Goal: Task Accomplishment & Management: Manage account settings

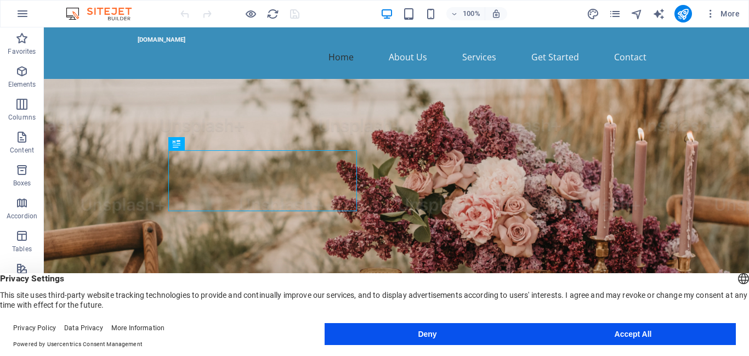
click at [680, 334] on button "Accept All" at bounding box center [634, 334] width 206 height 22
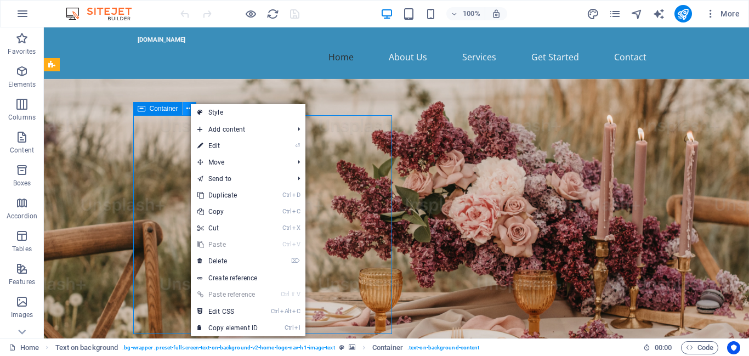
click at [190, 103] on icon at bounding box center [190, 109] width 6 height 12
click at [241, 309] on link "Ctrl Alt C Edit CSS" at bounding box center [228, 311] width 74 height 16
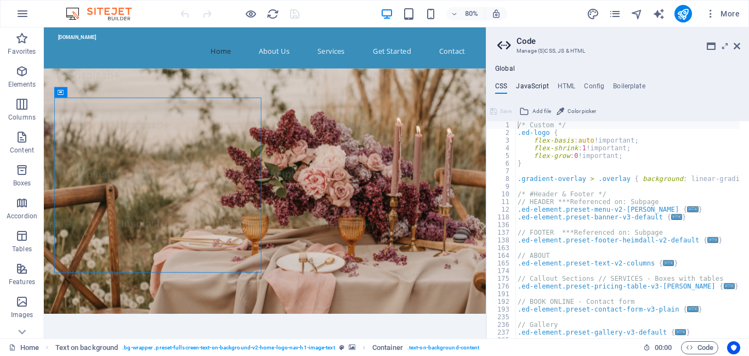
click at [547, 85] on h4 "JavaScript" at bounding box center [532, 88] width 32 height 12
type textarea "/* JS for preset "Menu V2" */"
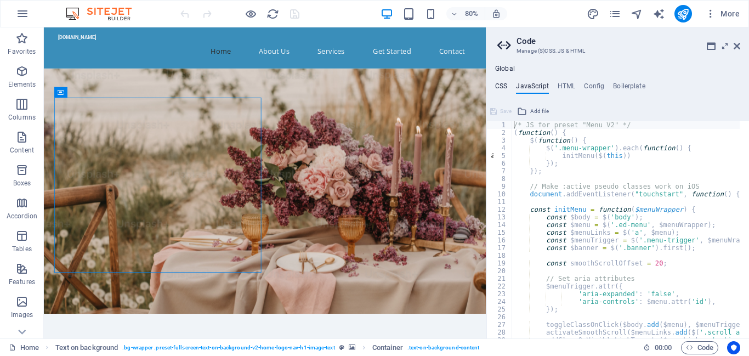
click at [495, 87] on h4 "CSS" at bounding box center [501, 88] width 12 height 12
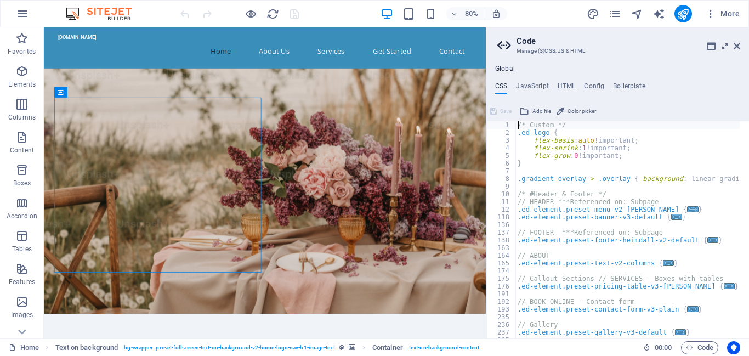
click at [560, 131] on div "/* Custom */ .ed-logo { flex-basis : auto !important; flex-shrink : 1 !importan…" at bounding box center [742, 233] width 452 height 224
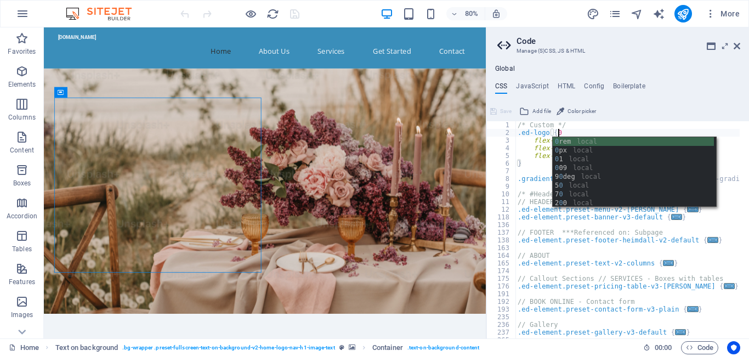
scroll to position [0, 3]
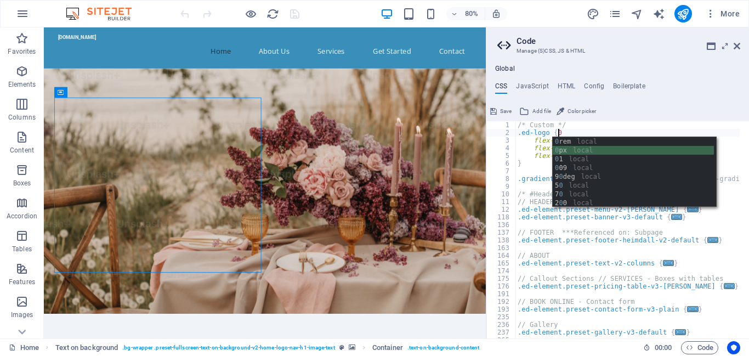
click at [579, 154] on div "0 rem local 0 px local 0 1 local 0 09 local 9 0 deg local 5 0 local 7 0 local 2…" at bounding box center [633, 181] width 161 height 88
type textarea ".ed-logo {0px"
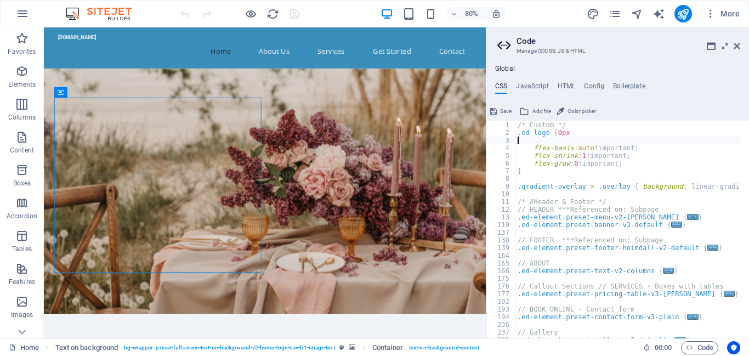
scroll to position [0, 0]
click at [569, 88] on h4 "HTML" at bounding box center [567, 88] width 18 height 12
type textarea "<a href="#main-content" class="wv-link-content button">Skip to main content</a>"
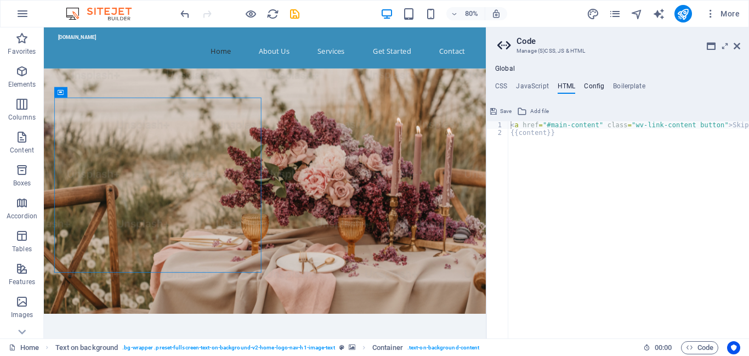
click at [588, 86] on h4 "Config" at bounding box center [594, 88] width 20 height 12
type textarea "$color-background: #F0F4F8;"
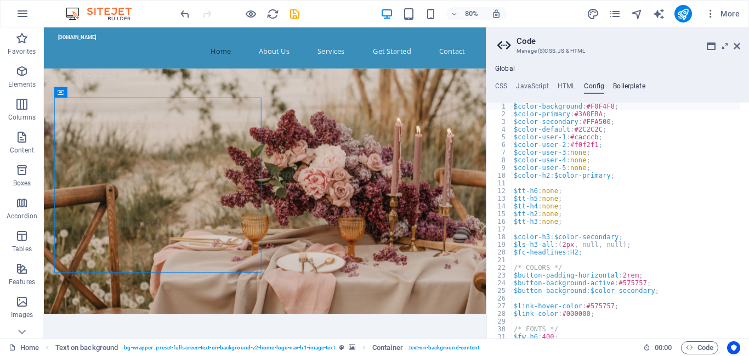
click at [627, 83] on h4 "Boilerplate" at bounding box center [629, 88] width 32 height 12
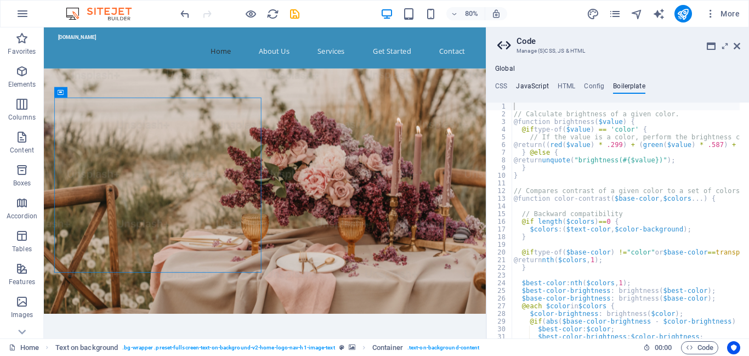
click at [528, 84] on h4 "JavaScript" at bounding box center [532, 88] width 32 height 12
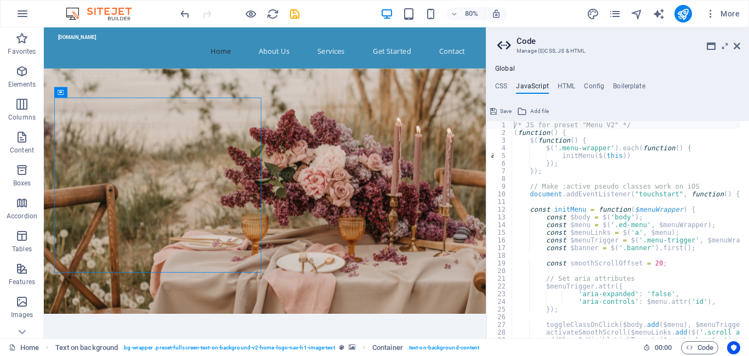
click at [743, 43] on aside "Code Manage (S)CSS, JS & HTML Global CSS JavaScript HTML Config Boilerplate 1 2…" at bounding box center [617, 182] width 263 height 311
click at [738, 44] on icon at bounding box center [737, 46] width 7 height 9
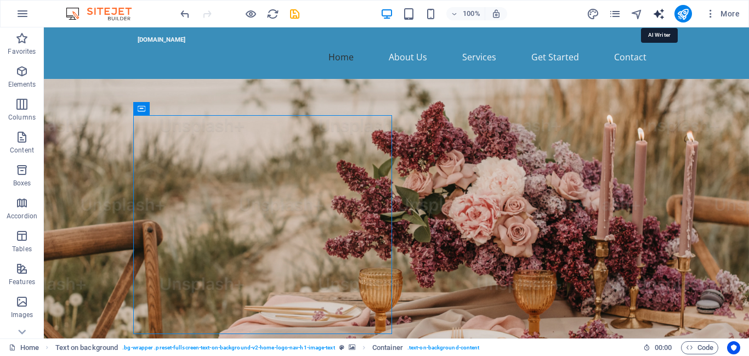
click at [657, 11] on icon "text_generator" at bounding box center [659, 14] width 13 height 13
select select "English"
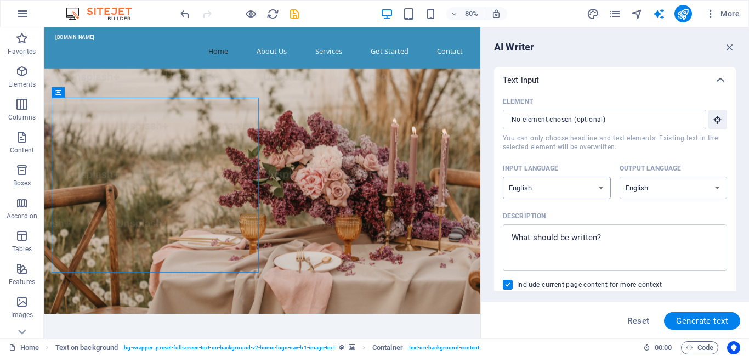
click at [590, 188] on select "Albanian Arabic Armenian Awadhi Azerbaijani Bashkir Basque Belarusian Bengali B…" at bounding box center [557, 188] width 108 height 22
select select "Croatian"
click at [503, 177] on select "Albanian Arabic Armenian Awadhi Azerbaijani Bashkir Basque Belarusian Bengali B…" at bounding box center [557, 188] width 108 height 22
click at [648, 182] on select "Albanian Arabic Armenian Awadhi Azerbaijani Bashkir Basque Belarusian Bengali B…" at bounding box center [674, 188] width 108 height 22
select select "Bulgarian"
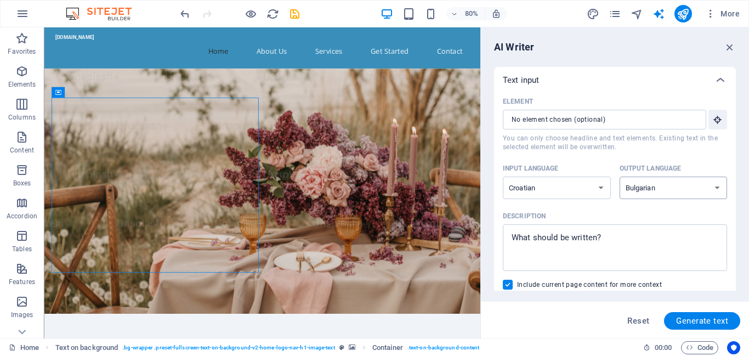
click at [620, 177] on select "Albanian Arabic Armenian Awadhi Azerbaijani Bashkir Basque Belarusian Bengali B…" at bounding box center [674, 188] width 108 height 22
click at [604, 236] on textarea "Description x ​" at bounding box center [615, 248] width 213 height 36
click at [676, 319] on span "Generate text" at bounding box center [702, 321] width 52 height 9
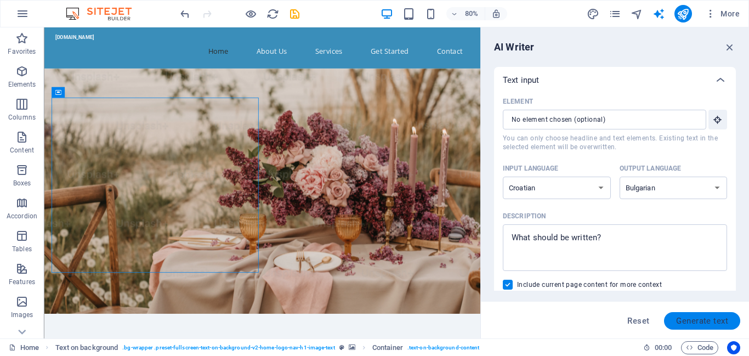
type textarea "x"
click at [702, 352] on span "Code" at bounding box center [699, 347] width 27 height 13
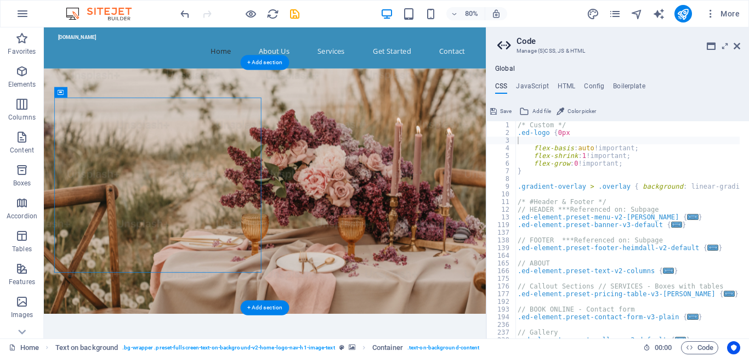
click at [542, 219] on figure at bounding box center [320, 232] width 553 height 307
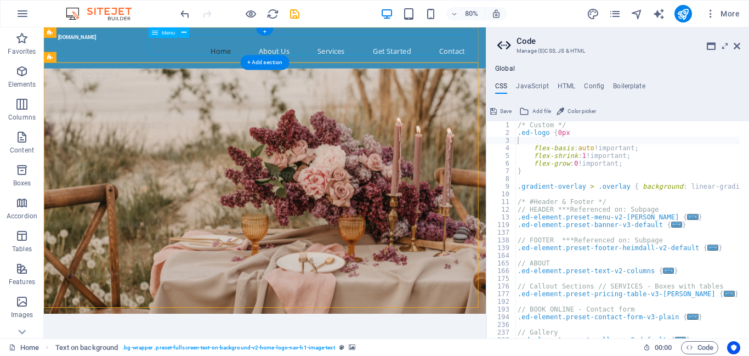
click at [311, 57] on nav "Home About Us Services Get Started Contact" at bounding box center [320, 57] width 518 height 26
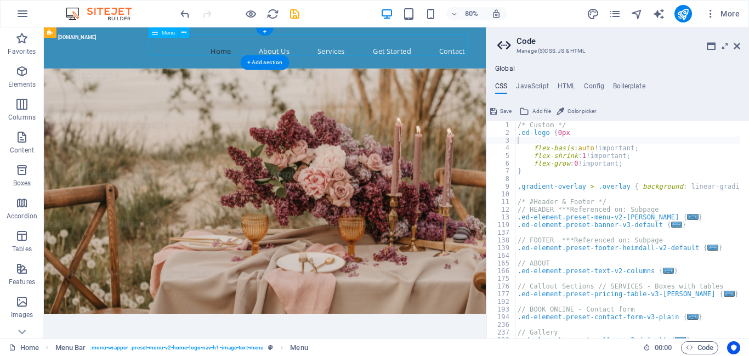
click at [321, 55] on nav "Home About Us Services Get Started Contact" at bounding box center [320, 57] width 518 height 26
click at [735, 19] on button "More" at bounding box center [722, 14] width 43 height 18
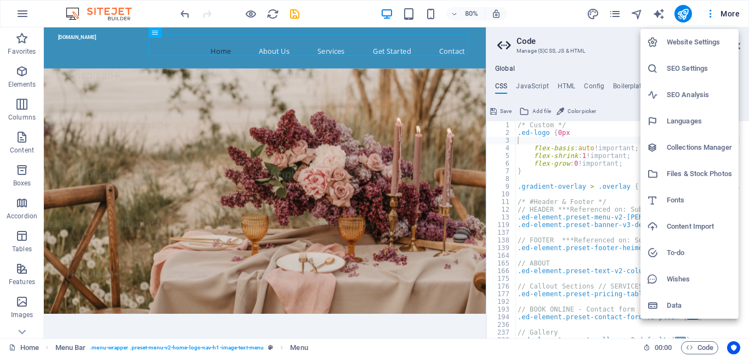
click at [690, 42] on h6 "Website Settings" at bounding box center [699, 42] width 65 height 13
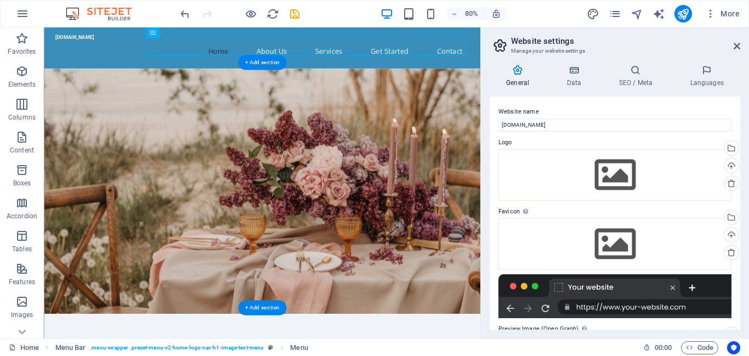
click at [366, 157] on figure at bounding box center [317, 232] width 546 height 307
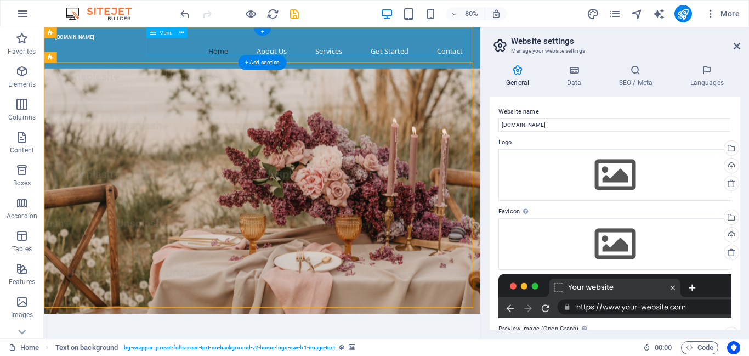
click at [280, 50] on nav "Home About Us Services Get Started Contact" at bounding box center [317, 57] width 518 height 26
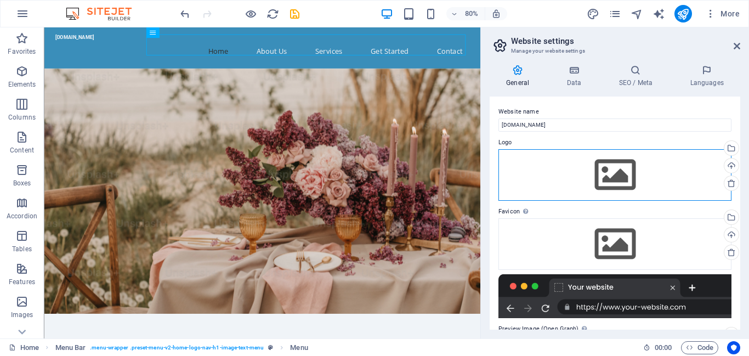
click at [541, 164] on div "Drag files here, click to choose files or select files from Files or our free s…" at bounding box center [615, 175] width 233 height 52
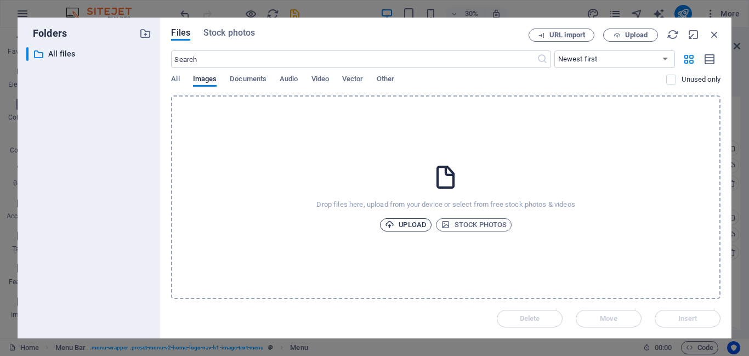
click at [422, 222] on span "Upload" at bounding box center [406, 224] width 42 height 13
click at [482, 230] on span "Stock photos" at bounding box center [474, 224] width 66 height 13
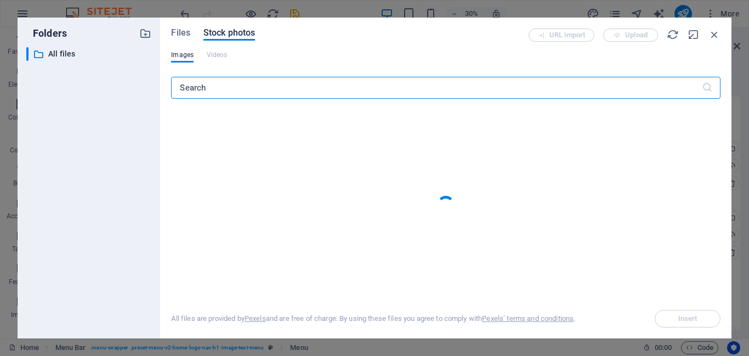
click at [274, 94] on input "text" at bounding box center [436, 88] width 531 height 22
type input "NIMC"
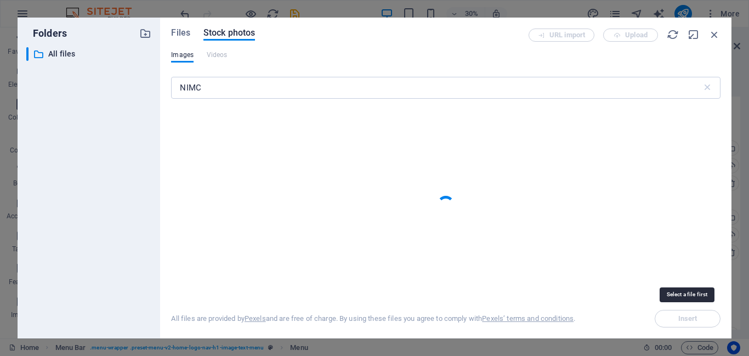
click at [687, 319] on span "Insert" at bounding box center [688, 319] width 66 height 18
click at [214, 63] on div "Images Videos" at bounding box center [446, 60] width 550 height 21
click at [714, 38] on icon "button" at bounding box center [715, 35] width 12 height 12
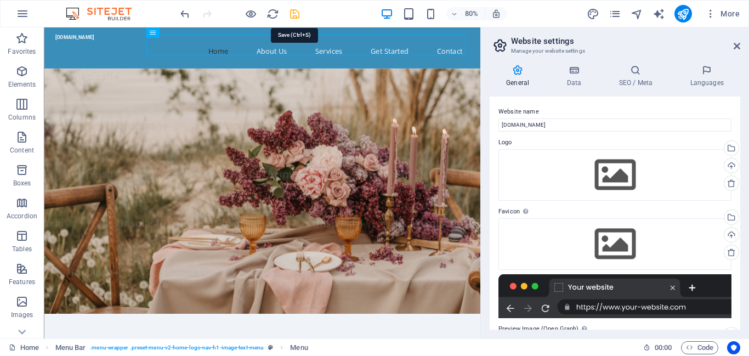
click at [295, 15] on icon "save" at bounding box center [295, 14] width 13 height 13
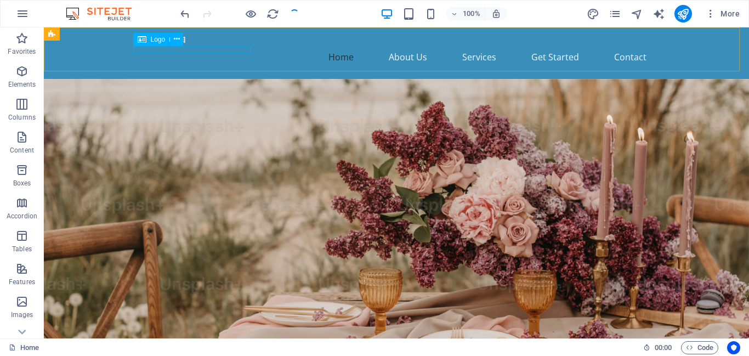
click at [154, 40] on span "Logo" at bounding box center [158, 39] width 15 height 7
click at [159, 38] on span "Logo" at bounding box center [158, 39] width 15 height 7
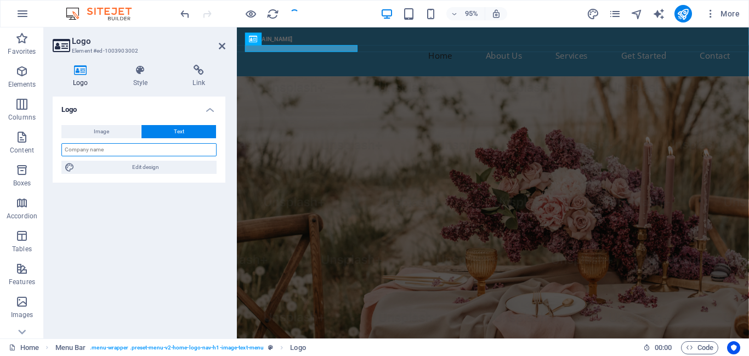
click at [108, 150] on input "text" at bounding box center [138, 149] width 155 height 13
click at [76, 150] on input "debams intergrated communication" at bounding box center [138, 149] width 155 height 13
click at [71, 151] on input "debams integrated communication" at bounding box center [138, 149] width 155 height 13
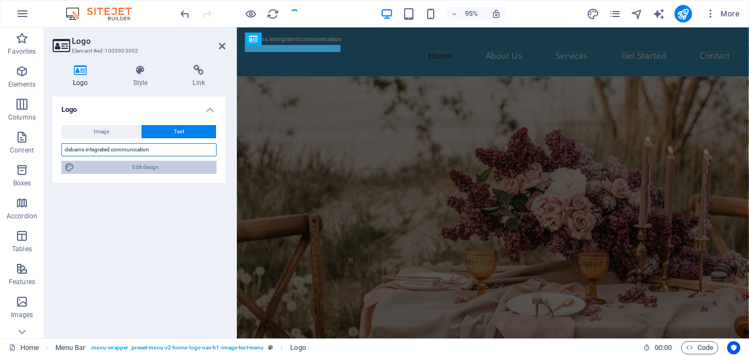
type input "debams integrated communication"
click at [146, 166] on span "Edit design" at bounding box center [146, 167] width 136 height 13
click at [140, 151] on input "debams integrated communication" at bounding box center [138, 149] width 155 height 13
select select "px"
select select "200"
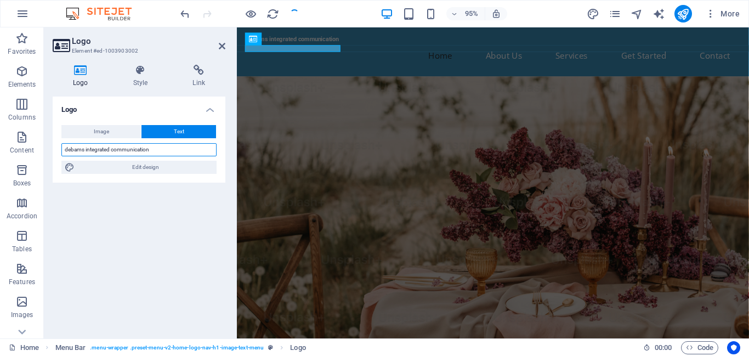
select select "px"
select select "rem"
select select "700"
select select "px"
select select "rem"
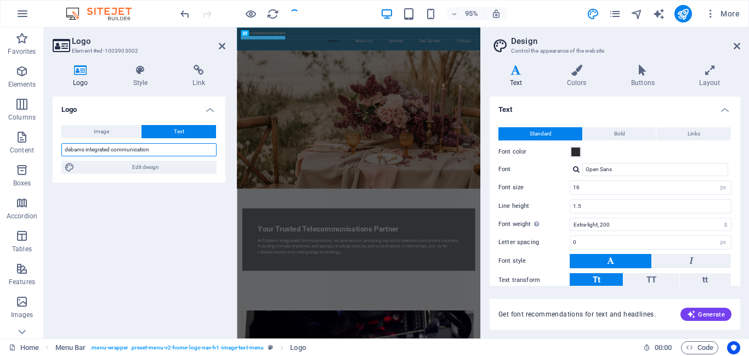
click at [140, 151] on input "debams integrated communication" at bounding box center [138, 149] width 155 height 13
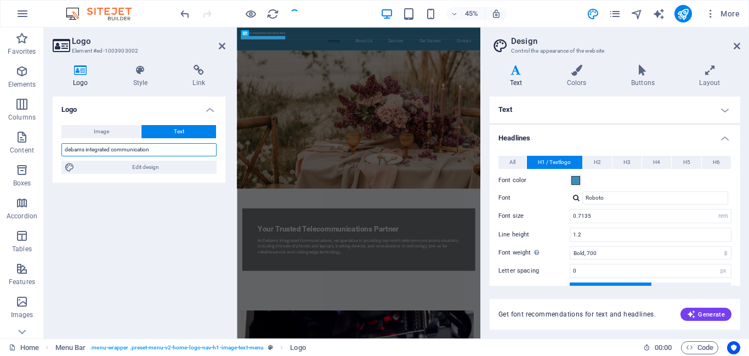
click at [140, 151] on input "debams integrated communication" at bounding box center [138, 149] width 155 height 13
click at [153, 150] on input "debams integrated communication" at bounding box center [138, 149] width 155 height 13
click at [142, 78] on h4 "Style" at bounding box center [143, 76] width 60 height 23
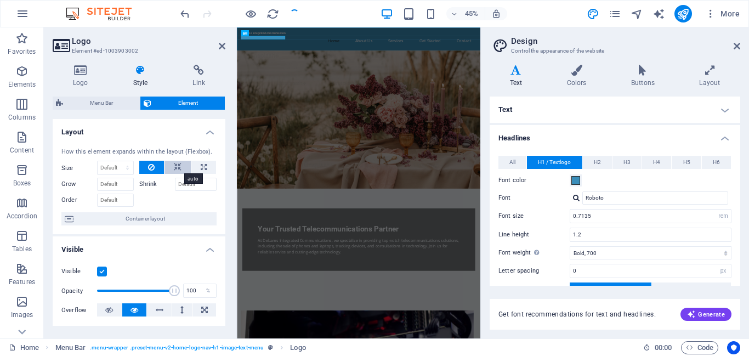
click at [182, 168] on button at bounding box center [178, 167] width 26 height 13
click at [150, 181] on label "Shrink" at bounding box center [157, 184] width 36 height 13
click at [175, 181] on input "Shrink" at bounding box center [196, 184] width 42 height 13
click at [76, 80] on h4 "Logo" at bounding box center [83, 76] width 60 height 23
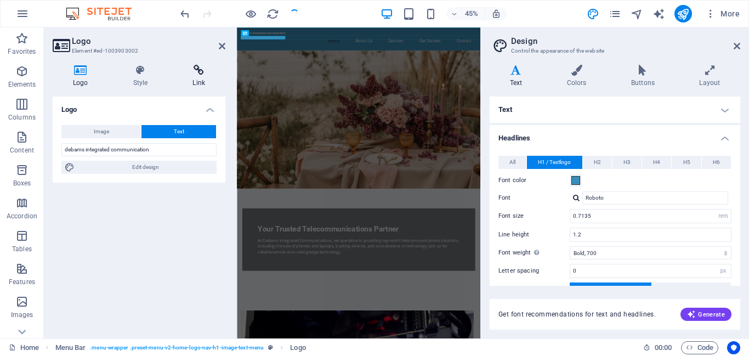
click at [188, 75] on icon at bounding box center [198, 70] width 53 height 11
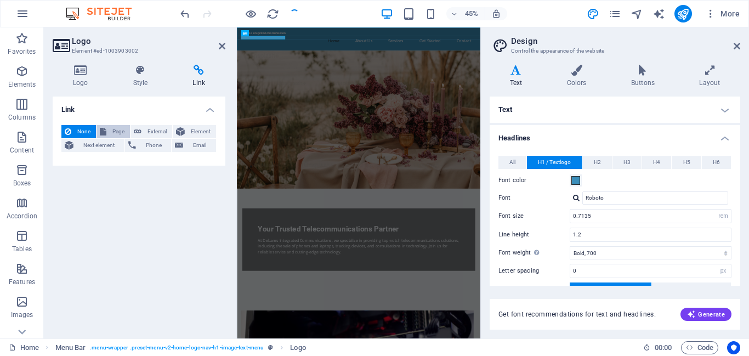
click at [119, 132] on span "Page" at bounding box center [118, 131] width 17 height 13
select select
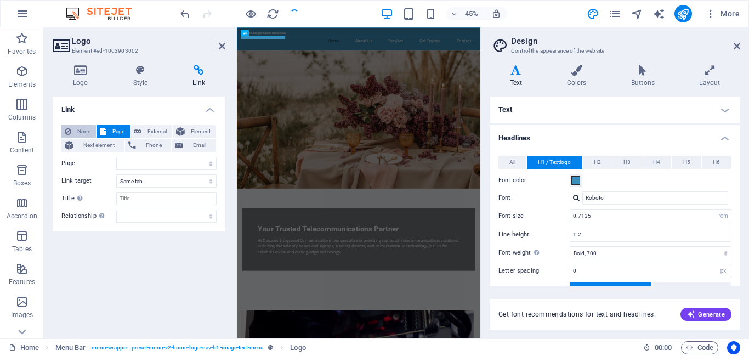
click at [86, 133] on span "None" at bounding box center [84, 131] width 18 height 13
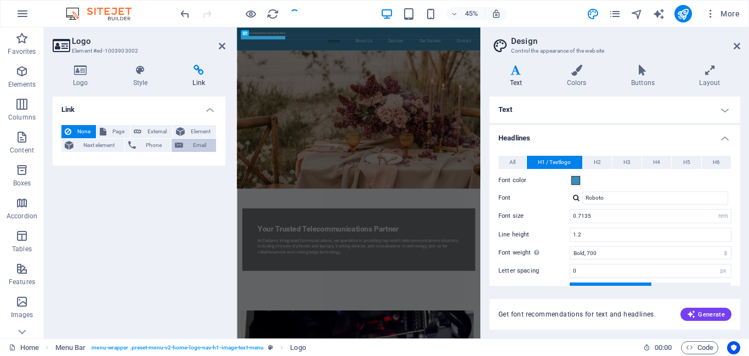
click at [194, 143] on span "Email" at bounding box center [200, 145] width 26 height 13
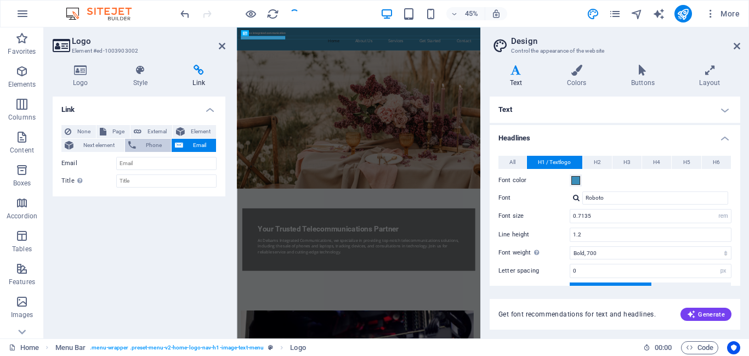
click at [160, 144] on span "Phone" at bounding box center [153, 145] width 29 height 13
click at [77, 76] on h4 "Logo" at bounding box center [83, 76] width 60 height 23
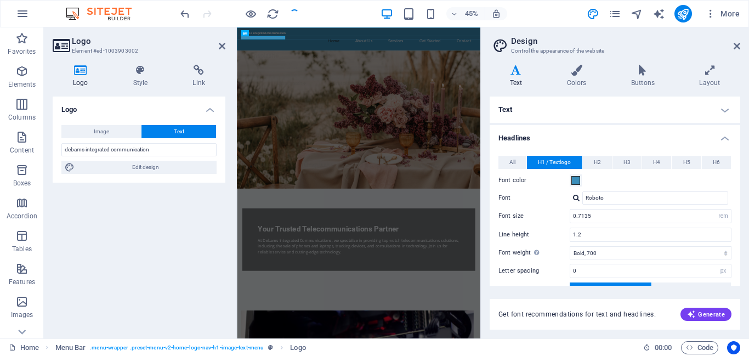
click at [178, 134] on span "Text" at bounding box center [179, 131] width 10 height 13
click at [715, 309] on button "Generate" at bounding box center [706, 314] width 51 height 13
click at [712, 313] on span "Generate" at bounding box center [706, 314] width 38 height 9
